Goal: Information Seeking & Learning: Learn about a topic

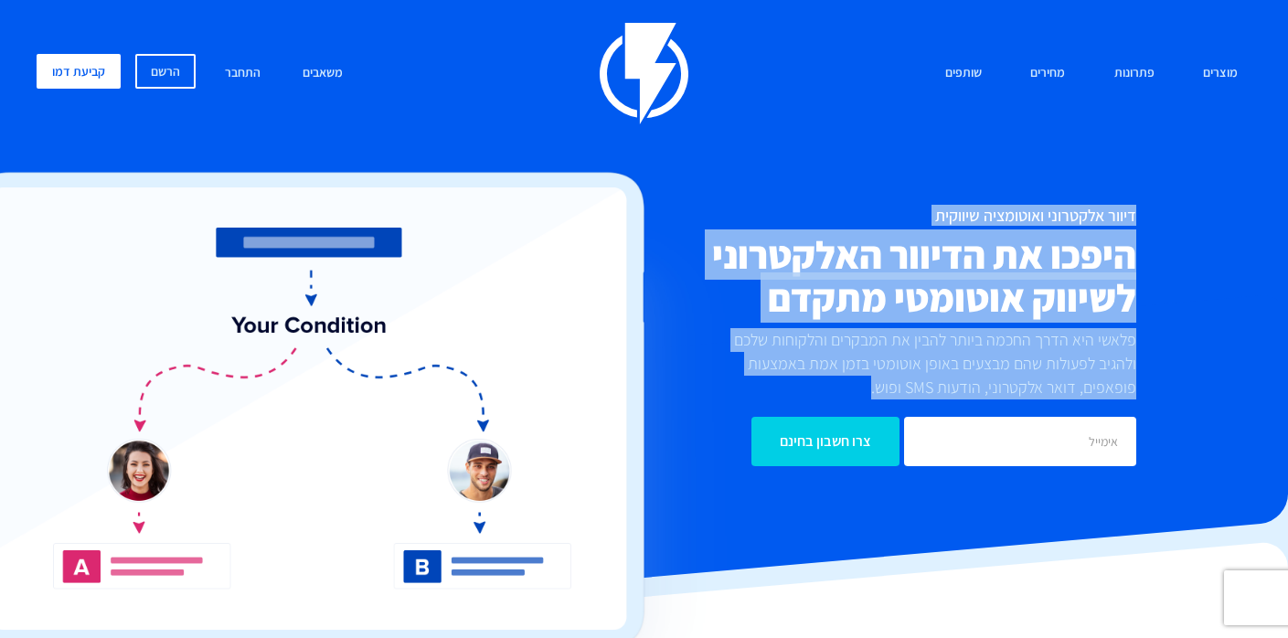
drag, startPoint x: 1088, startPoint y: 220, endPoint x: 848, endPoint y: 367, distance: 281.5
click at [825, 389] on div "דיוור אלקטרוני ואוטומציה שיווקית היפכו את הדיוור האלקטרוני לשיווק אוטומטי מתקדם…" at bounding box center [847, 337] width 608 height 260
click at [1070, 192] on div "מוצרים שיווק אוטומטי הפכו את השיווק לאוטומטי דיוור אלקטרוני שלחו את המסר הנכון …" at bounding box center [644, 267] width 1242 height 489
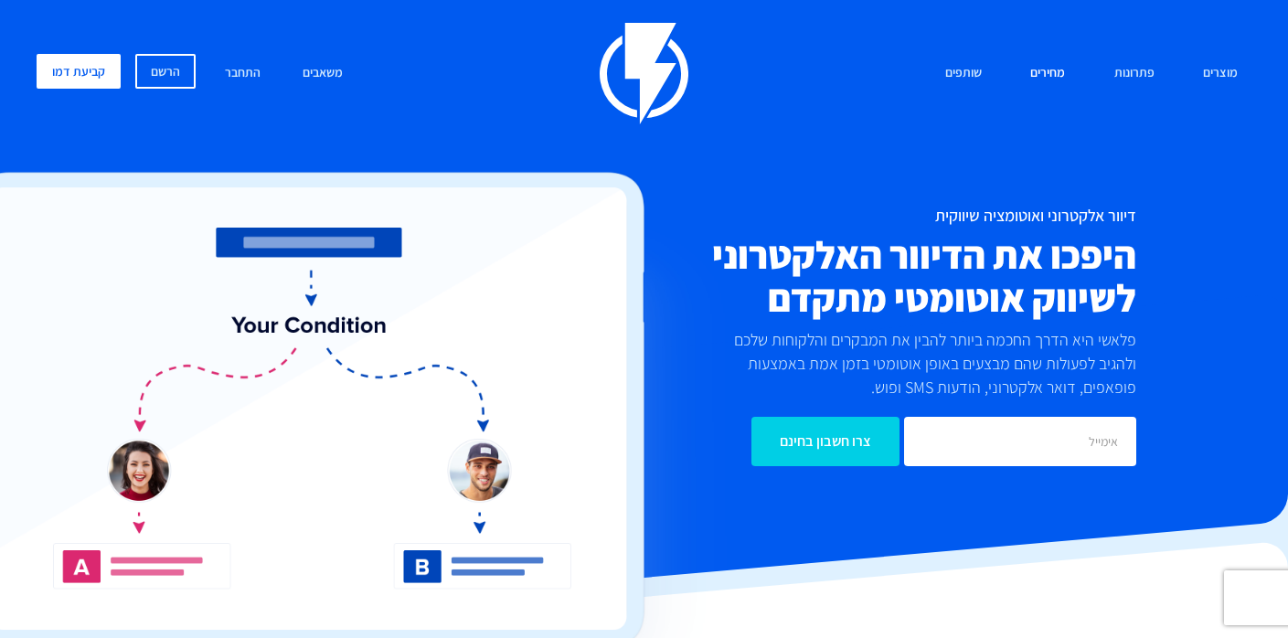
click at [1050, 69] on link "מחירים" at bounding box center [1048, 73] width 62 height 39
drag, startPoint x: 308, startPoint y: 67, endPoint x: 198, endPoint y: 71, distance: 109.8
click at [307, 67] on link "משאבים" at bounding box center [323, 73] width 68 height 39
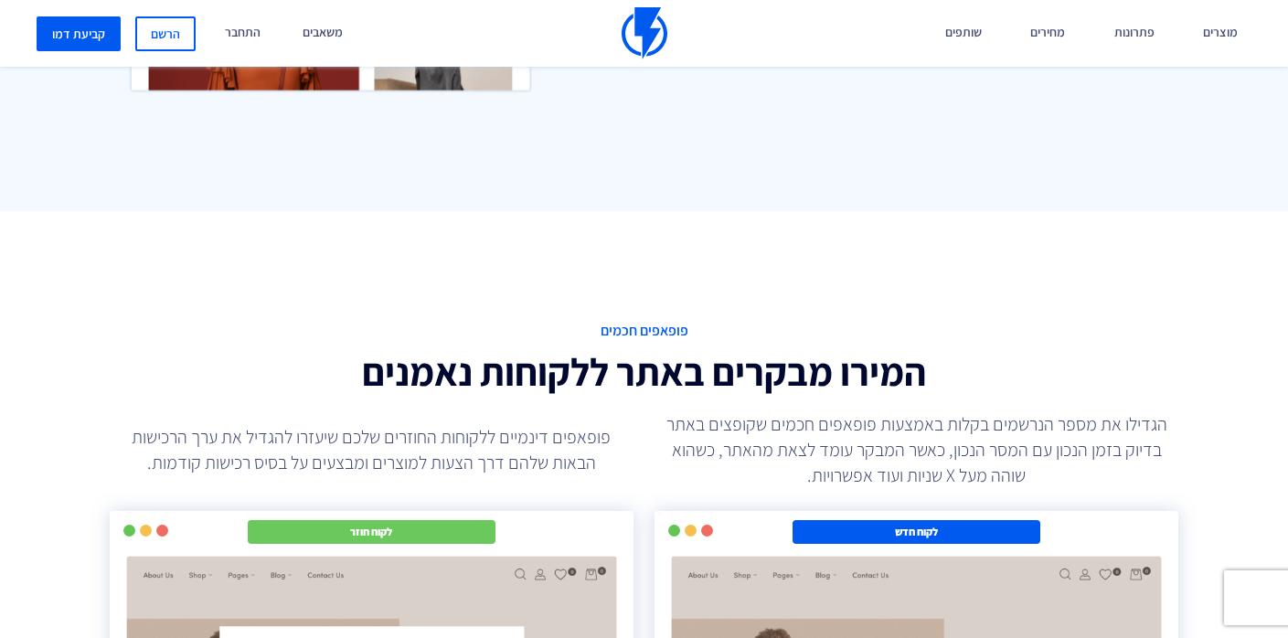
scroll to position [2743, 0]
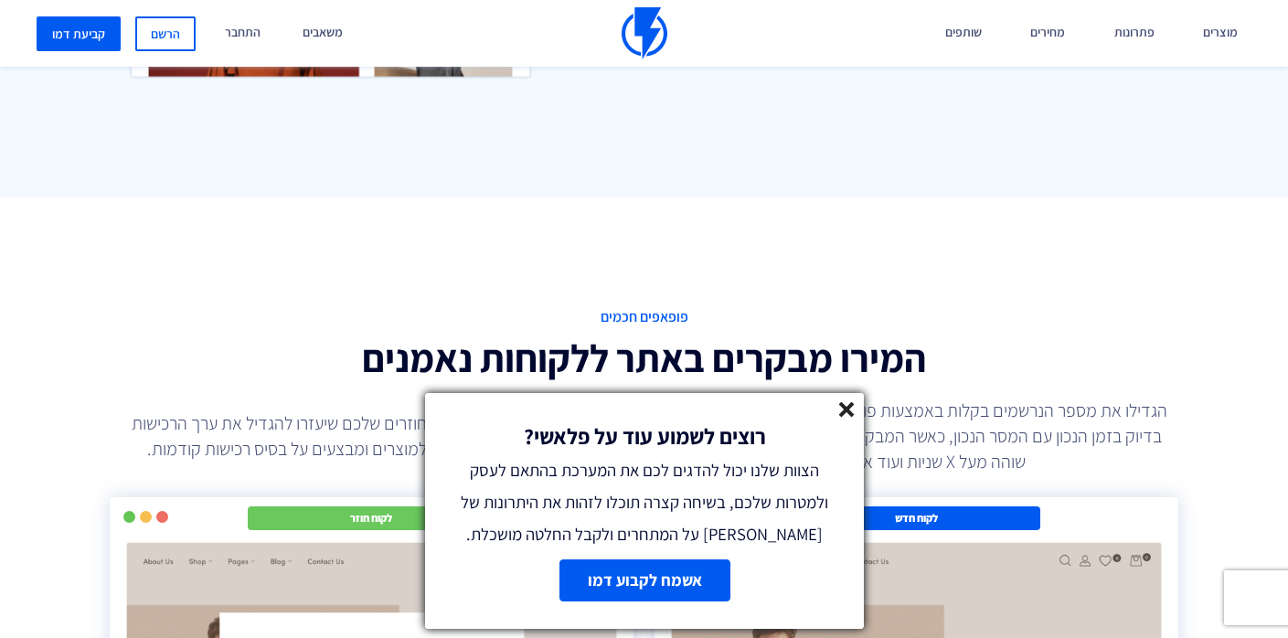
click at [851, 406] on div "רוצים לשמוע עוד על פלאשי? הצוות שלנו יכול להדגים לכם את המערכת בהתאם לעסק ולמטר…" at bounding box center [644, 511] width 457 height 254
click at [837, 415] on div "רוצים לשמוע עוד על פלאשי? הצוות שלנו יכול להדגים לכם את המערכת בהתאם לעסק ולמטר…" at bounding box center [644, 471] width 439 height 157
click at [848, 408] on line at bounding box center [846, 409] width 13 height 13
